Goal: Task Accomplishment & Management: Use online tool/utility

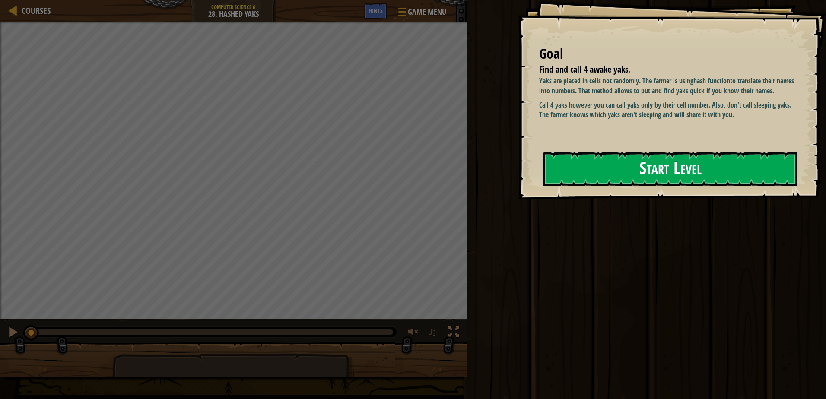
drag, startPoint x: 587, startPoint y: 195, endPoint x: 598, endPoint y: 169, distance: 27.9
click at [589, 187] on div "Goal Find and call 4 awake yaks. Yaks are placed in cells not randomly. The far…" at bounding box center [672, 100] width 308 height 200
click at [600, 172] on button "Start Level" at bounding box center [670, 169] width 254 height 34
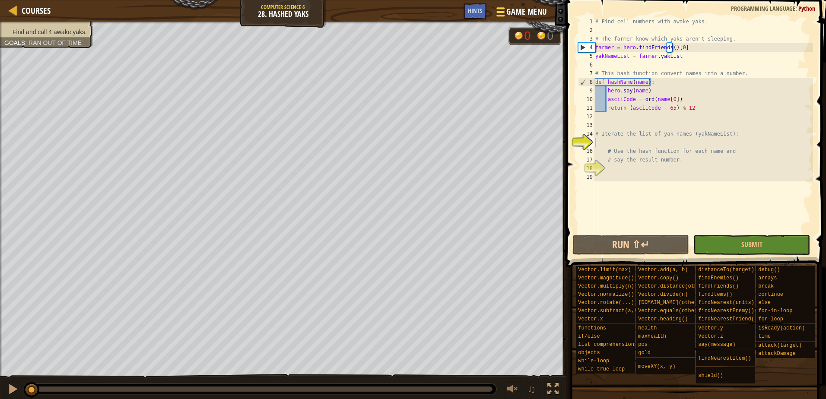
click at [527, 5] on button "Game Menu" at bounding box center [520, 13] width 63 height 21
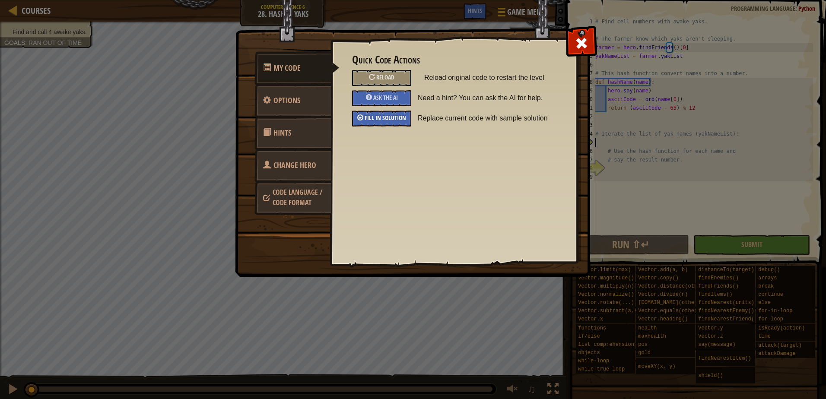
click at [400, 121] on span "Fill in solution" at bounding box center [385, 118] width 41 height 8
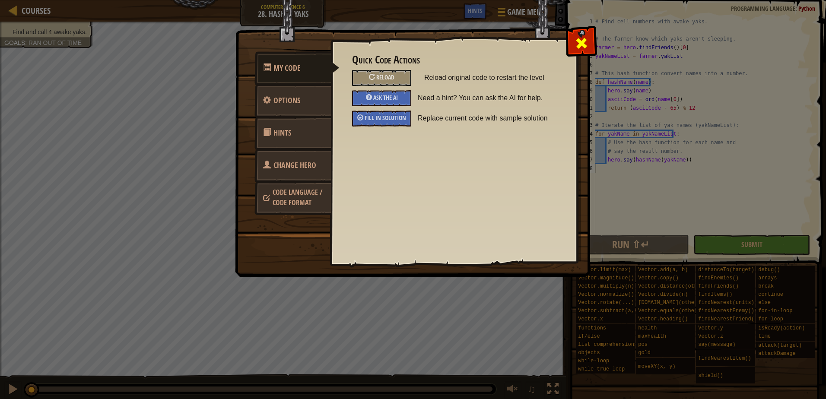
click at [591, 44] on div at bounding box center [581, 41] width 27 height 27
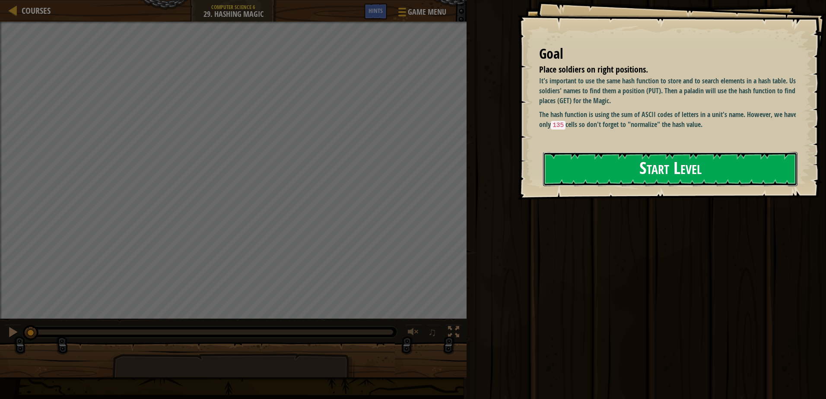
click at [630, 171] on button "Start Level" at bounding box center [670, 169] width 254 height 34
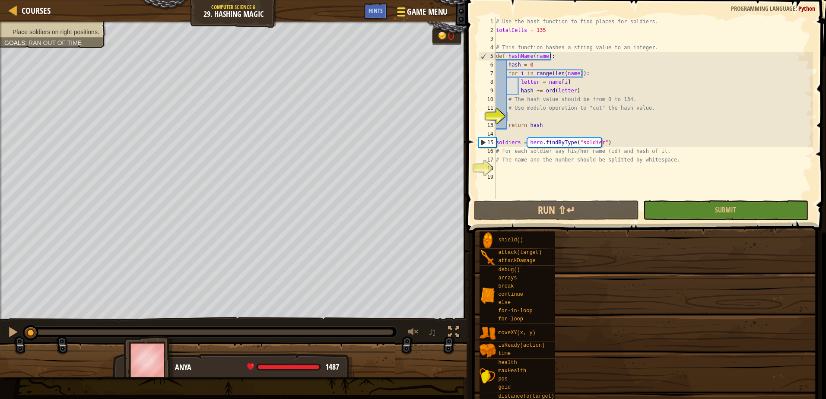
click at [429, 12] on span "Game Menu" at bounding box center [427, 12] width 40 height 12
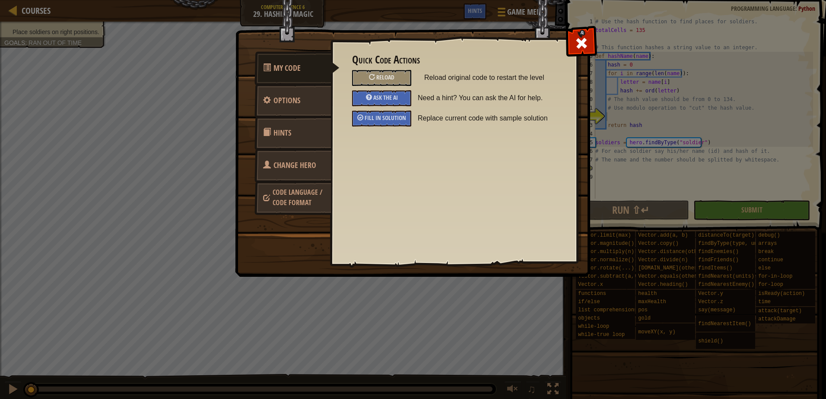
drag, startPoint x: 400, startPoint y: 119, endPoint x: 427, endPoint y: 120, distance: 26.4
click at [400, 120] on span "Fill in solution" at bounding box center [385, 118] width 41 height 8
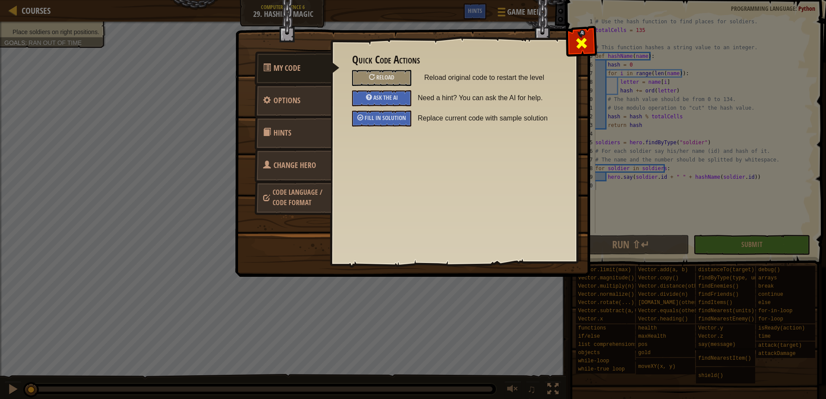
click at [585, 49] on span at bounding box center [582, 43] width 14 height 14
